Goal: Answer question/provide support: Share knowledge or assist other users

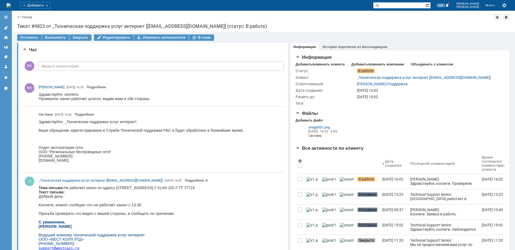
click at [5, 27] on icon at bounding box center [6, 28] width 4 height 4
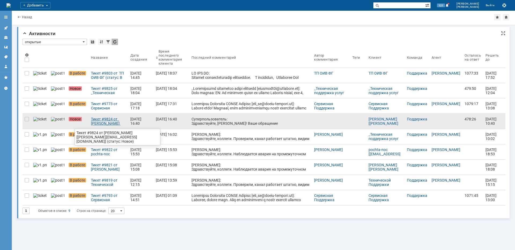
click at [91, 123] on div "Тикет #9824 от [PERSON_NAME] [[PERSON_NAME][EMAIL_ADDRESS][DOMAIN_NAME]] (стату…" at bounding box center [108, 121] width 35 height 9
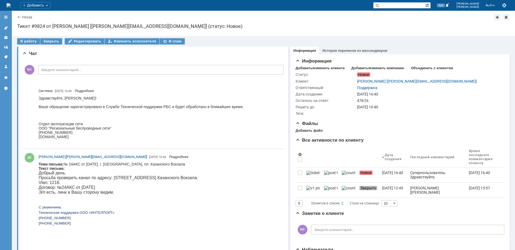
click at [138, 178] on span "Просьба проверить канал по адресу: [STREET_ADDRESS] Казанского Вокзала." at bounding box center [118, 177] width 159 height 5
click at [139, 197] on p at bounding box center [118, 197] width 159 height 5
click at [139, 179] on span "Просьба проверить канал по адресу: [STREET_ADDRESS] Казанского Вокзала." at bounding box center [118, 177] width 159 height 5
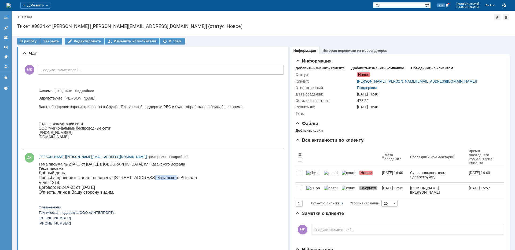
copy span "Казанского"
click at [25, 42] on div "В работу" at bounding box center [28, 41] width 23 height 6
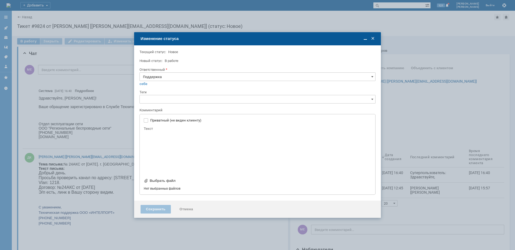
type input "[не указано]"
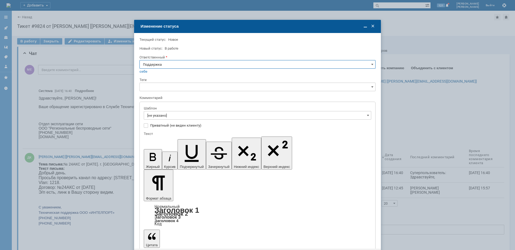
click at [179, 63] on input "Поддержка" at bounding box center [258, 64] width 236 height 9
click at [163, 117] on span "[PERSON_NAME]" at bounding box center [257, 118] width 229 height 4
type input "[PERSON_NAME]"
click at [163, 116] on input "[не указано]" at bounding box center [258, 115] width 228 height 9
type input "[PERSON_NAME]"
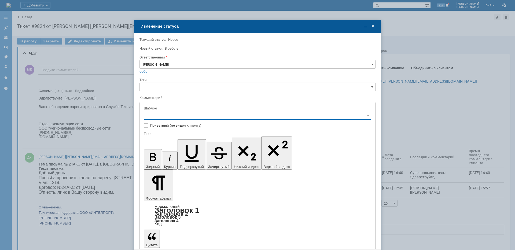
scroll to position [80, 0]
drag, startPoint x: 190, startPoint y: 133, endPoint x: 34, endPoint y: 9, distance: 199.3
click at [190, 133] on span "[операторы] штатно маки" at bounding box center [257, 133] width 221 height 4
type input "[операторы] штатно маки"
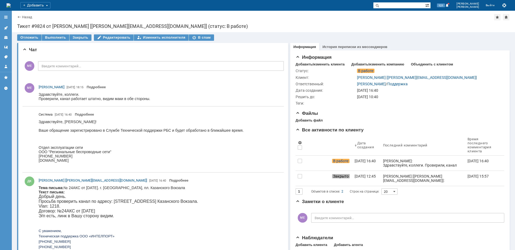
scroll to position [0, 0]
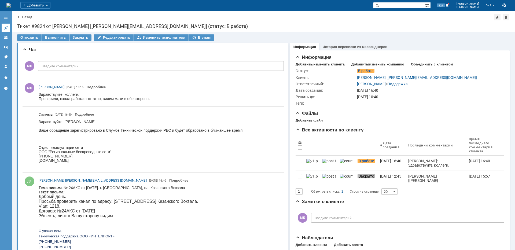
click at [9, 26] on link at bounding box center [6, 28] width 9 height 9
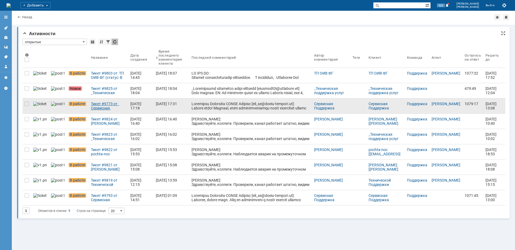
click at [100, 109] on div "Тикет #9773 от Сервисная Поддержка [PERSON_NAME] [[EMAIL_ADDRESS][DOMAIN_NAME]]…" at bounding box center [108, 106] width 35 height 9
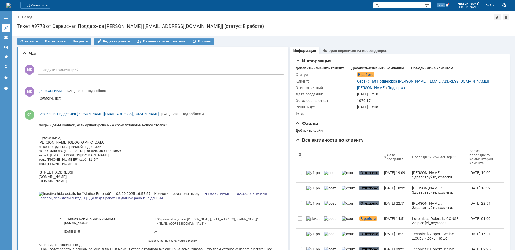
click at [5, 27] on icon at bounding box center [6, 28] width 4 height 4
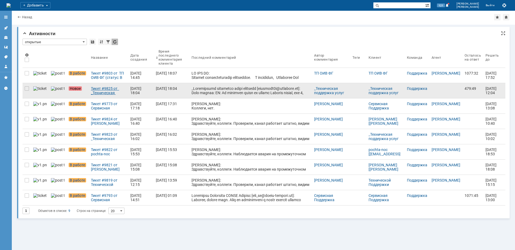
click at [105, 89] on div "Тикет #9825 от _Техническая поддержка услуг интернет [[EMAIL_ADDRESS][DOMAIN_NA…" at bounding box center [108, 90] width 35 height 9
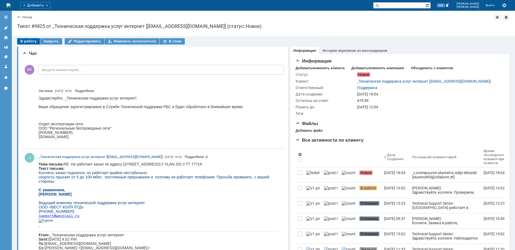
click at [36, 42] on div "В работу" at bounding box center [28, 41] width 23 height 6
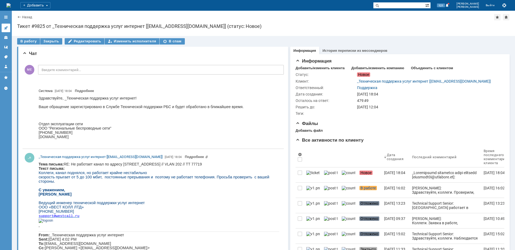
click at [9, 27] on link at bounding box center [6, 28] width 9 height 9
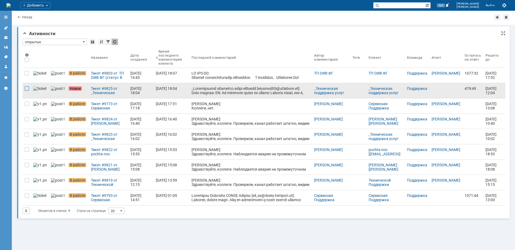
click at [26, 89] on div at bounding box center [27, 88] width 4 height 4
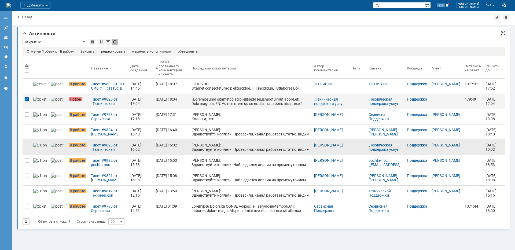
click at [220, 148] on div "[PERSON_NAME]: Здравствуйте, коллеги. Проверили, канал работает штатно, видим м…" at bounding box center [251, 149] width 118 height 13
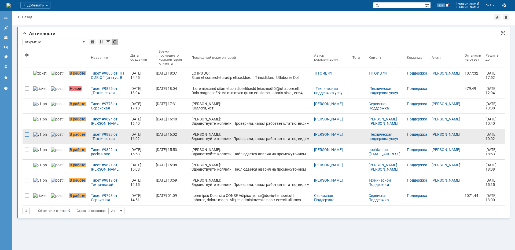
click at [26, 136] on div at bounding box center [27, 134] width 4 height 4
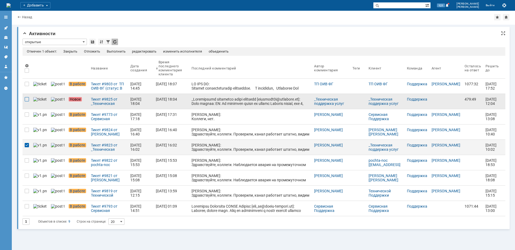
click at [27, 98] on div at bounding box center [27, 99] width 4 height 4
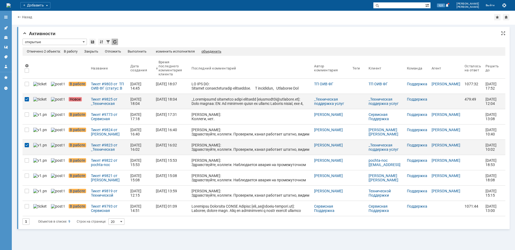
click at [218, 51] on div "объединить" at bounding box center [212, 51] width 20 height 4
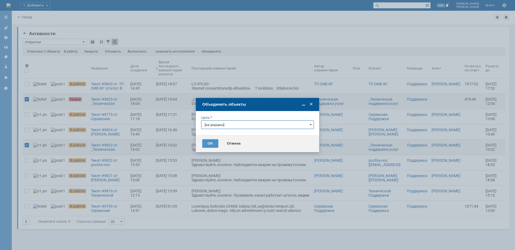
click at [240, 127] on input "[не указано]" at bounding box center [257, 124] width 113 height 9
click at [233, 146] on span "Тикет #9823 от _Техническая поддержка услуг интернет [[EMAIL_ADDRESS][DOMAIN_NA…" at bounding box center [258, 145] width 106 height 9
type input "Тикет #9823 от _Техническая поддержка услуг интернет [[EMAIL_ADDRESS][DOMAIN_NA…"
click at [210, 145] on div "OK" at bounding box center [210, 143] width 16 height 9
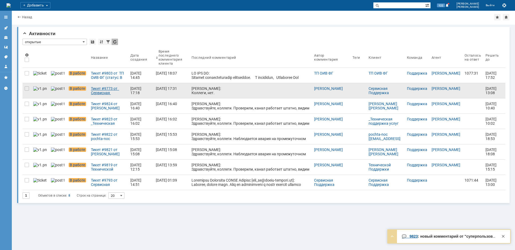
click at [97, 94] on div "Тикет #9773 от Сервисная Поддержка [PERSON_NAME] [[EMAIL_ADDRESS][DOMAIN_NAME]]…" at bounding box center [108, 90] width 35 height 9
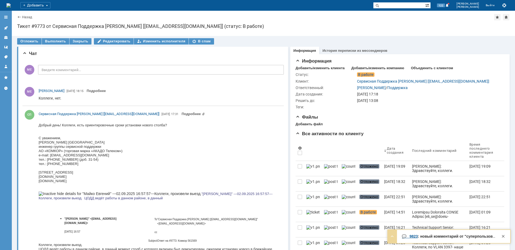
click at [7, 30] on link at bounding box center [6, 28] width 9 height 9
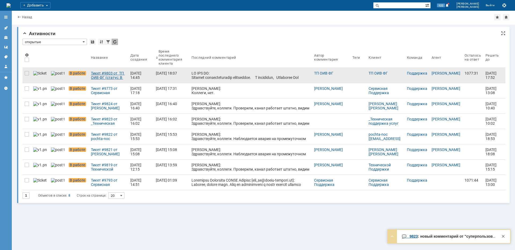
click at [99, 72] on div "Тикет #9803 от ТП ОИВ ФГ (статус: В работе)" at bounding box center [108, 75] width 35 height 9
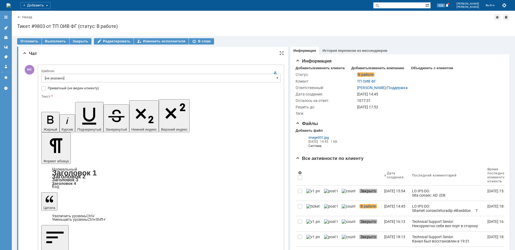
click at [58, 77] on input "[не указано]" at bounding box center [160, 78] width 239 height 9
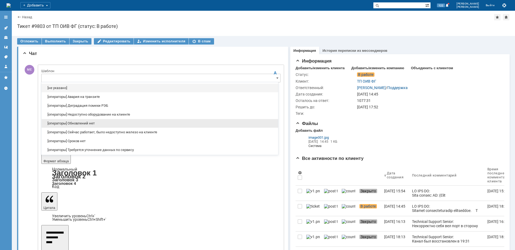
click at [99, 123] on span "[операторы] Обновлений нет" at bounding box center [160, 123] width 230 height 4
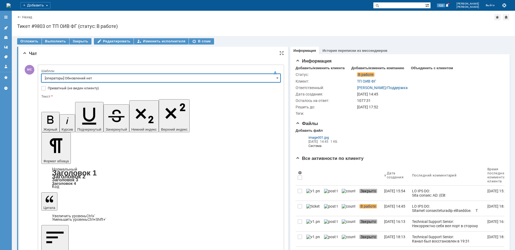
type input "[операторы] Обновлений нет"
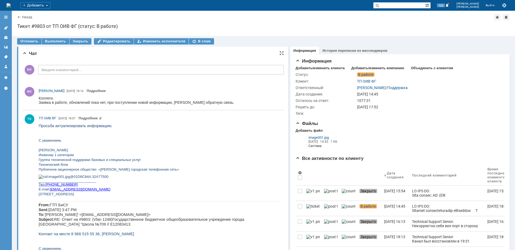
click at [9, 28] on link at bounding box center [6, 28] width 9 height 9
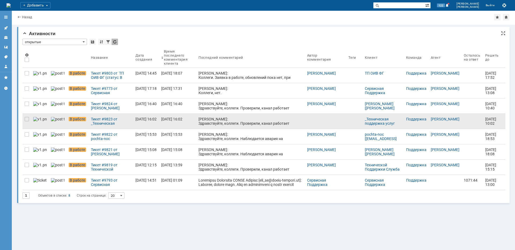
click at [204, 120] on div "[PERSON_NAME]: Здравствуйте, коллеги. Проверили, канал работает штатно, видим м…" at bounding box center [251, 123] width 104 height 13
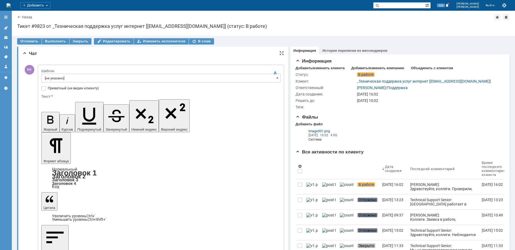
click at [62, 79] on input "[не указано]" at bounding box center [160, 78] width 239 height 9
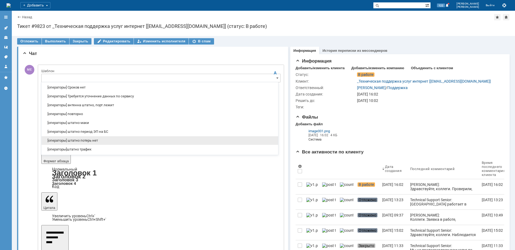
click at [98, 141] on span "[операторы] штатно потерь нет" at bounding box center [160, 140] width 230 height 4
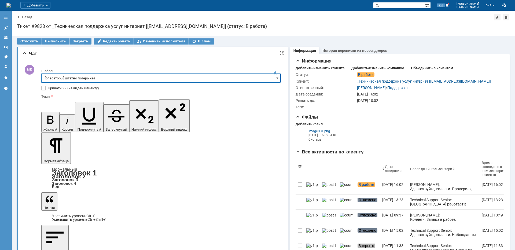
type input "[операторы] штатно потерь нет"
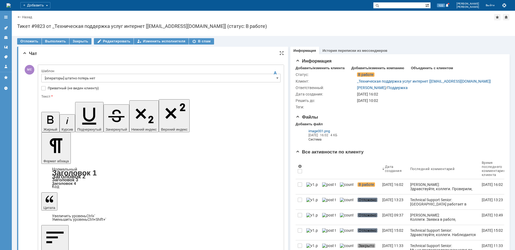
drag, startPoint x: 75, startPoint y: 1550, endPoint x: 7, endPoint y: 1535, distance: 68.9
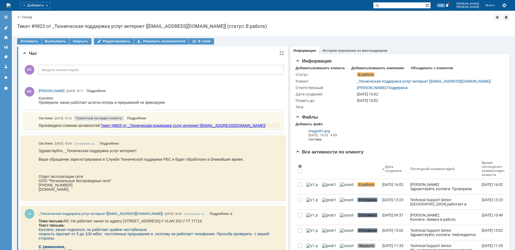
click at [9, 25] on link at bounding box center [6, 28] width 9 height 9
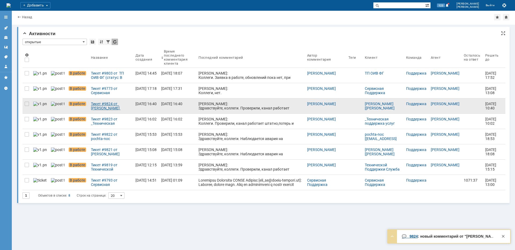
click at [104, 103] on div "Тикет #9824 от [PERSON_NAME] [[PERSON_NAME][EMAIL_ADDRESS][DOMAIN_NAME]] (стату…" at bounding box center [111, 106] width 40 height 9
